Goal: Task Accomplishment & Management: Complete application form

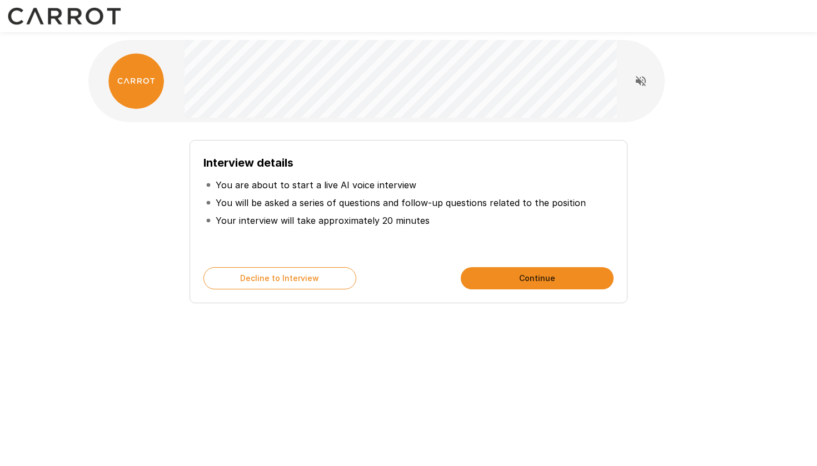
click at [513, 280] on button "Continue" at bounding box center [537, 278] width 153 height 22
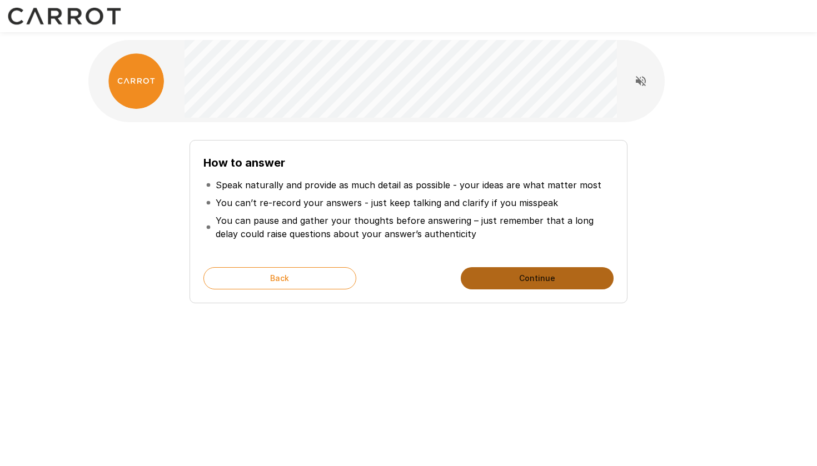
click at [512, 275] on button "Continue" at bounding box center [537, 278] width 153 height 22
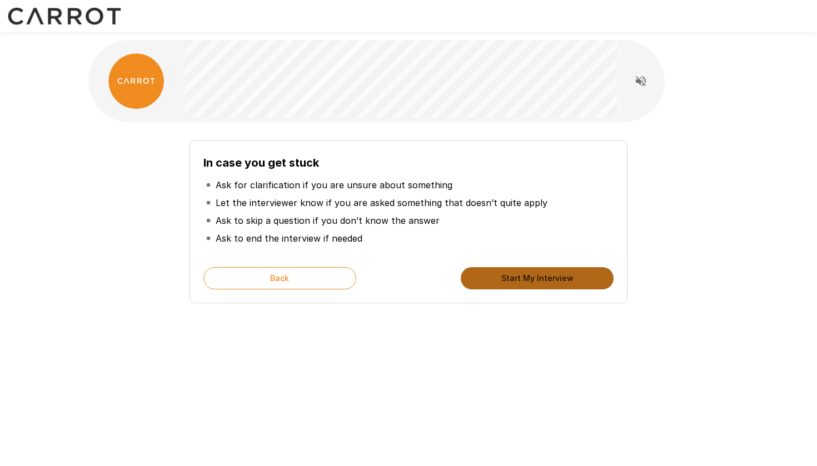
click at [513, 276] on button "Start My Interview" at bounding box center [537, 278] width 153 height 22
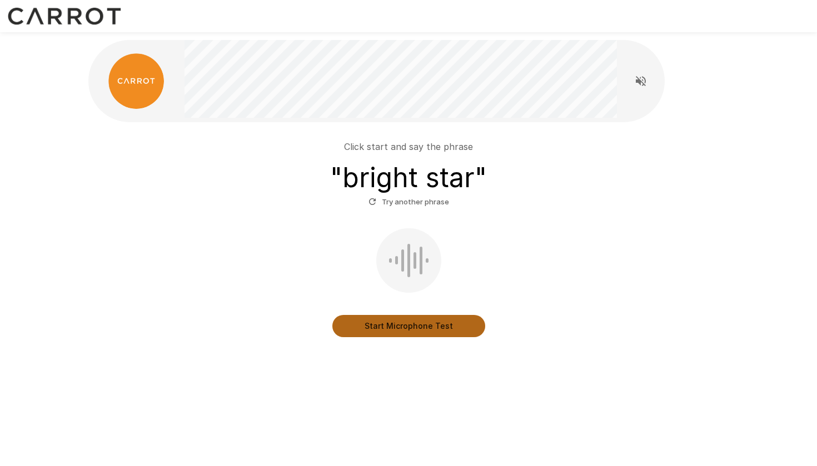
click at [394, 326] on button "Start Microphone Test" at bounding box center [408, 326] width 153 height 22
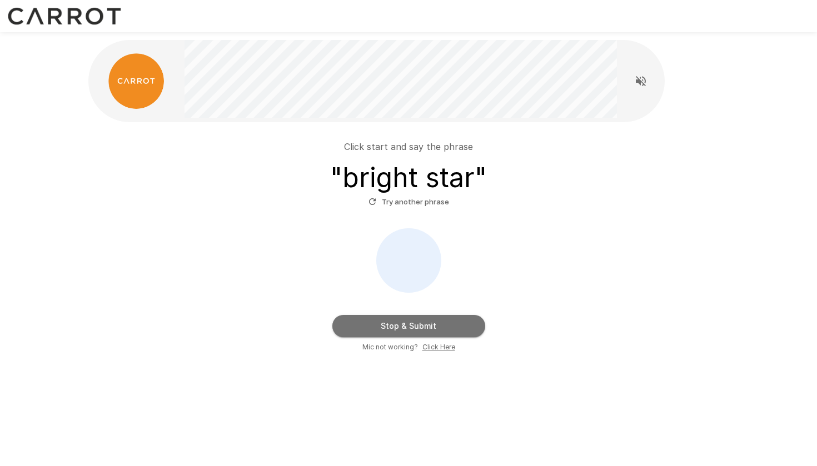
click at [396, 328] on button "Stop & Submit" at bounding box center [408, 326] width 153 height 22
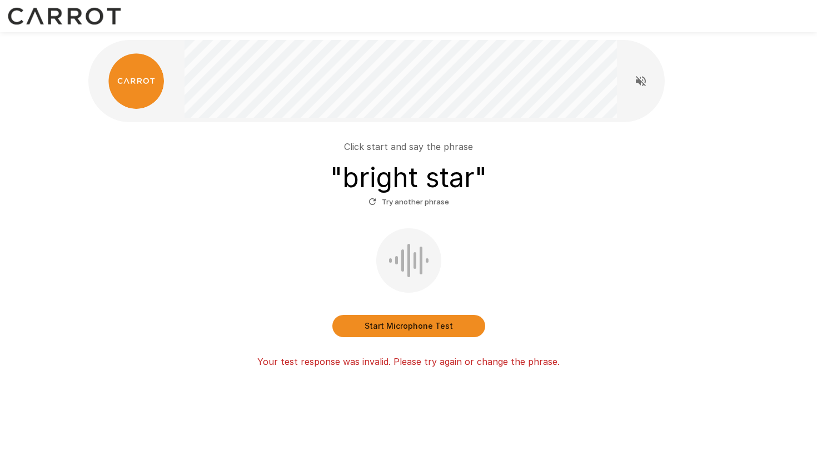
click at [397, 328] on button "Start Microphone Test" at bounding box center [408, 326] width 153 height 22
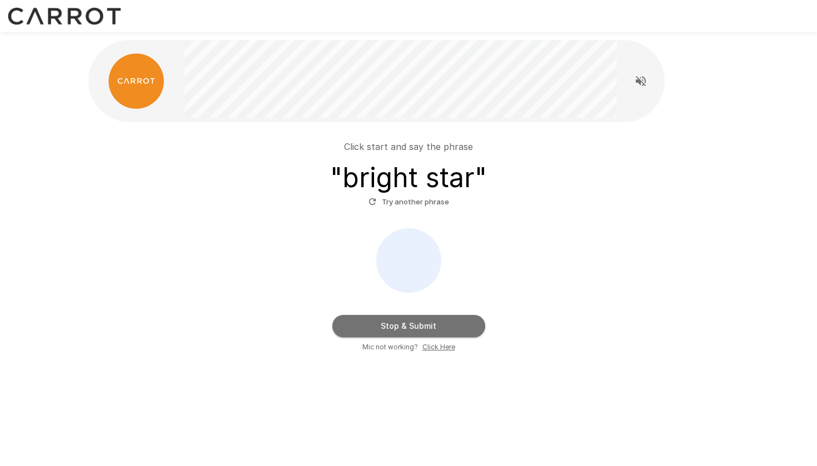
click at [405, 321] on button "Stop & Submit" at bounding box center [408, 326] width 153 height 22
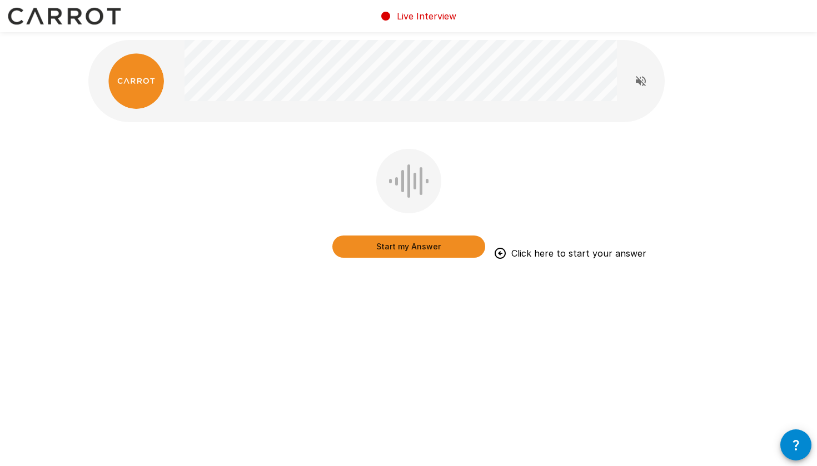
click at [402, 247] on button "Start my Answer" at bounding box center [408, 247] width 153 height 22
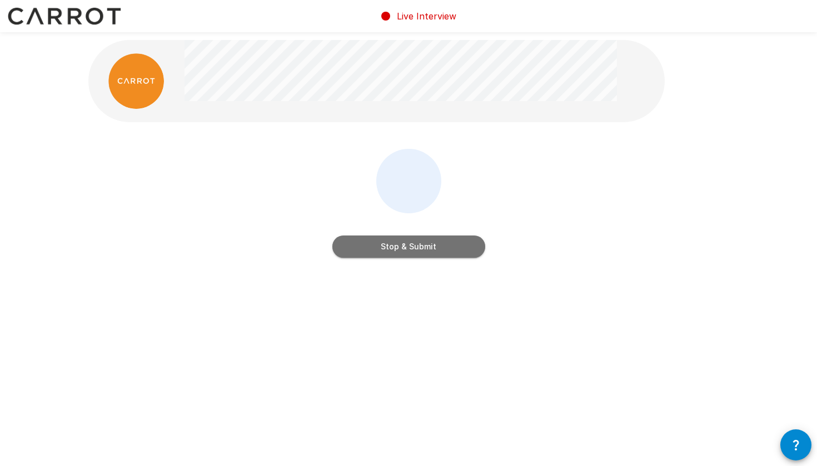
click at [401, 251] on button "Stop & Submit" at bounding box center [408, 247] width 153 height 22
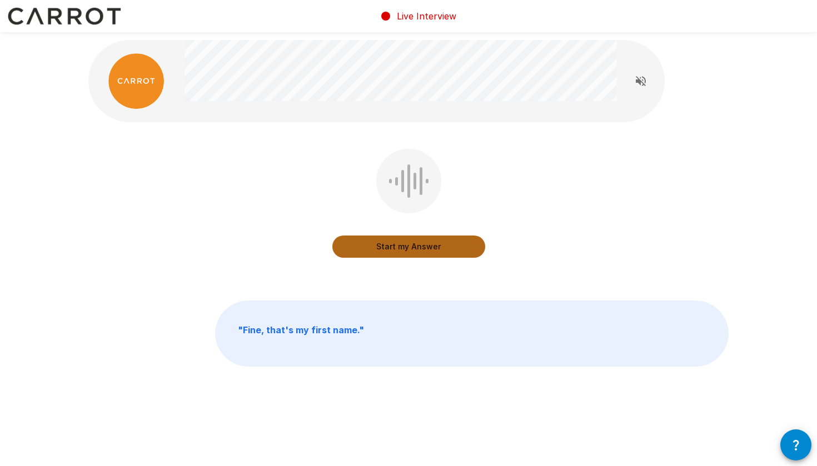
click at [400, 248] on button "Start my Answer" at bounding box center [408, 247] width 153 height 22
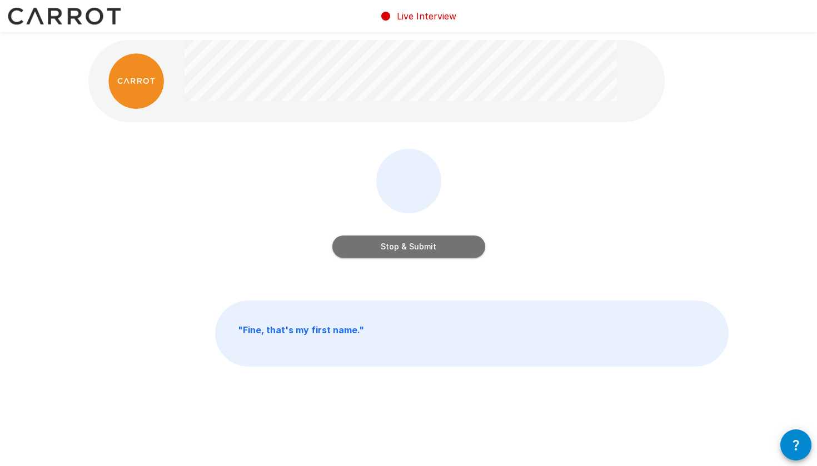
click at [400, 248] on button "Stop & Submit" at bounding box center [408, 247] width 153 height 22
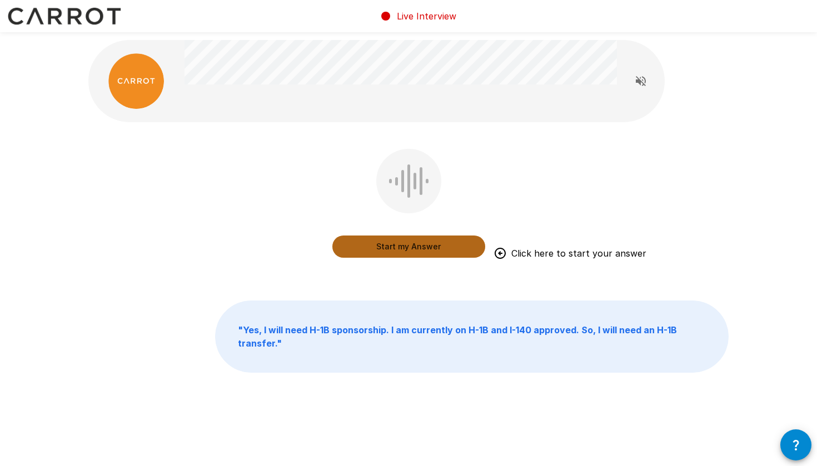
click at [402, 248] on button "Start my Answer" at bounding box center [408, 247] width 153 height 22
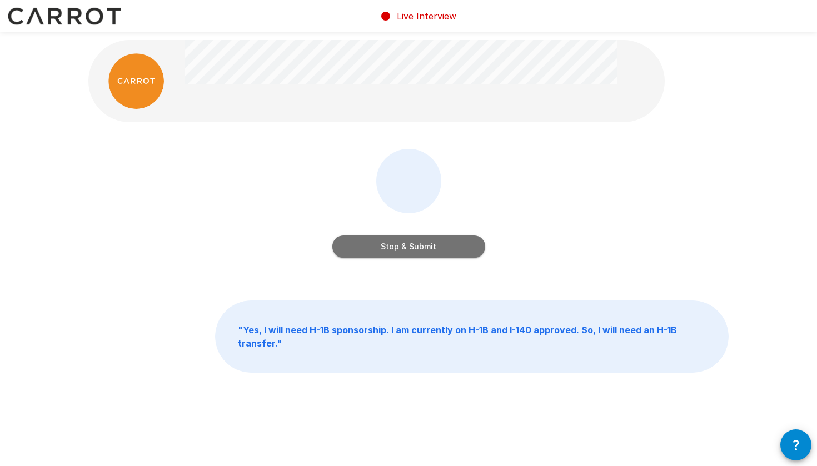
click at [397, 253] on button "Stop & Submit" at bounding box center [408, 247] width 153 height 22
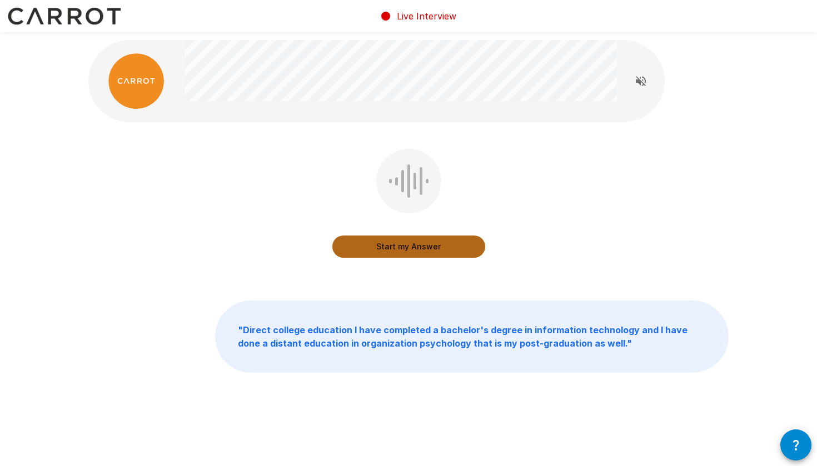
click at [398, 248] on button "Start my Answer" at bounding box center [408, 247] width 153 height 22
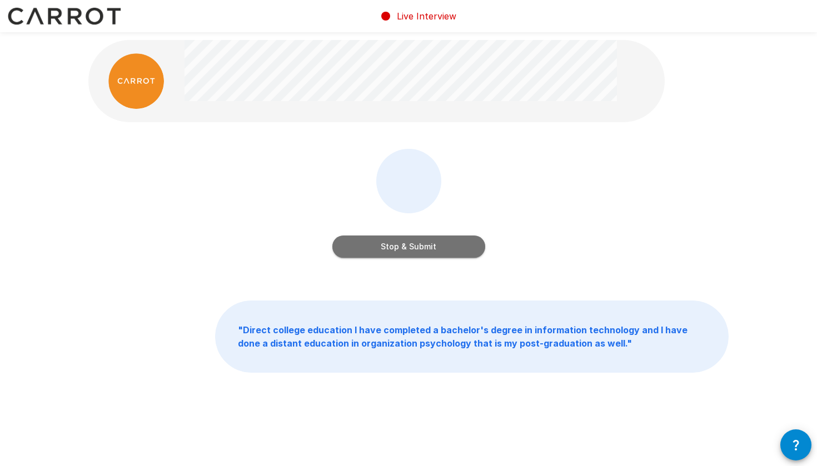
click at [398, 248] on button "Stop & Submit" at bounding box center [408, 247] width 153 height 22
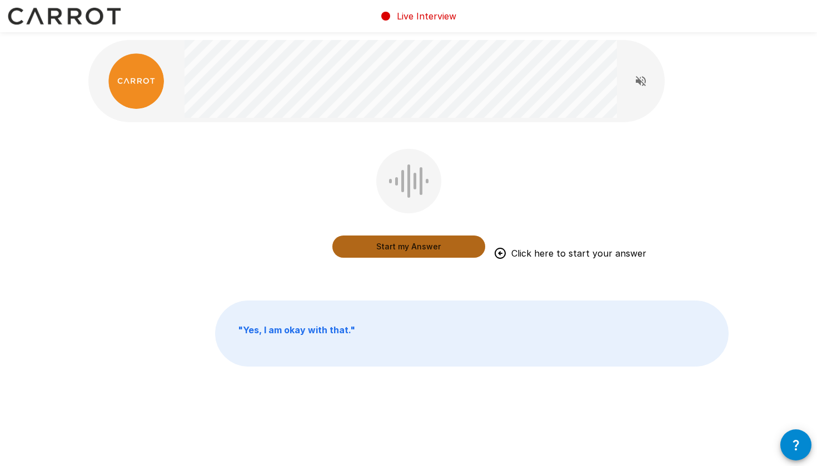
click at [398, 249] on button "Start my Answer" at bounding box center [408, 247] width 153 height 22
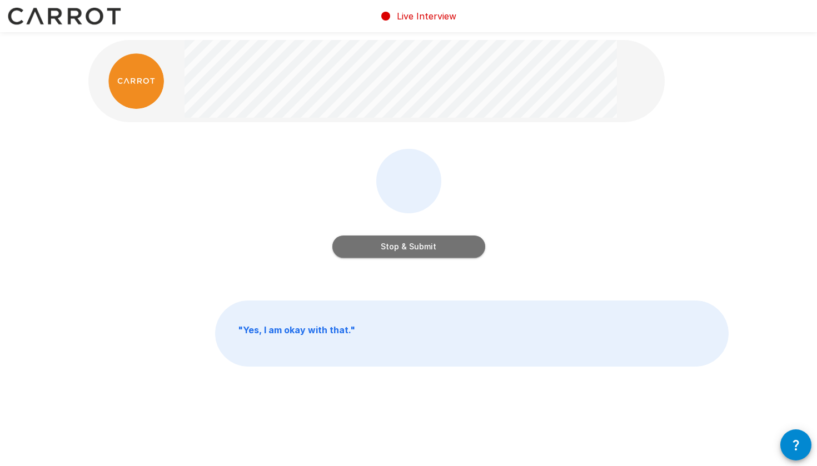
click at [398, 249] on button "Stop & Submit" at bounding box center [408, 247] width 153 height 22
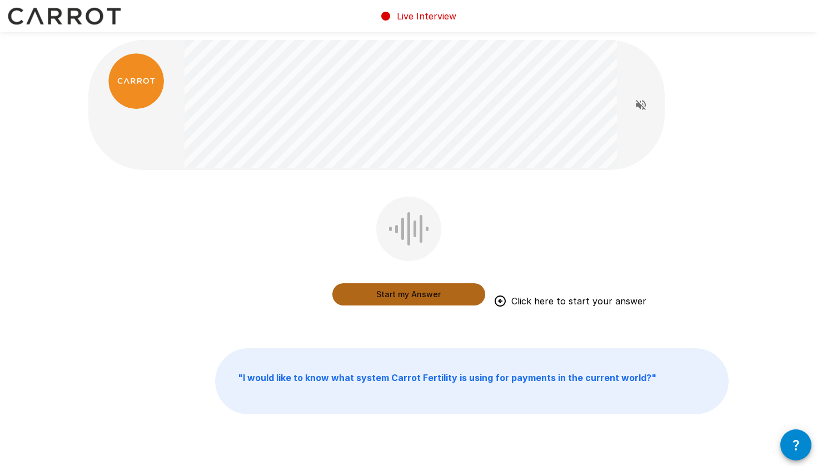
click at [408, 292] on button "Start my Answer" at bounding box center [408, 294] width 153 height 22
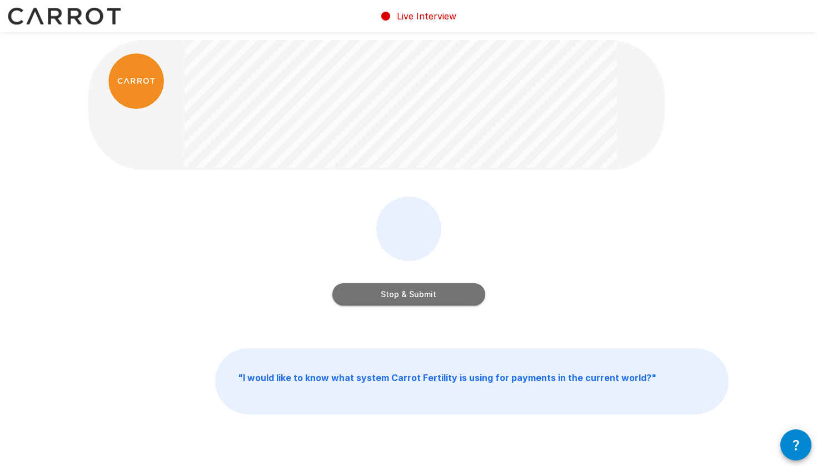
click at [410, 296] on button "Stop & Submit" at bounding box center [408, 294] width 153 height 22
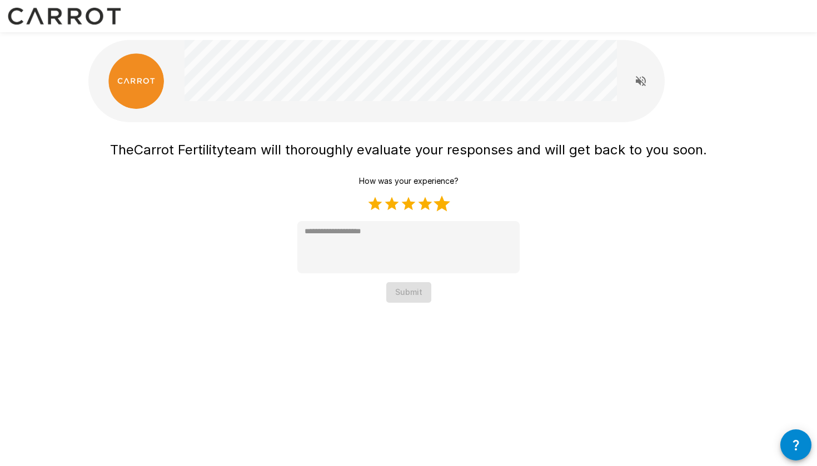
click at [440, 208] on label "5 Stars" at bounding box center [441, 204] width 17 height 17
type textarea "*"
click at [406, 292] on button "Submit" at bounding box center [408, 292] width 45 height 21
